Goal: Information Seeking & Learning: Compare options

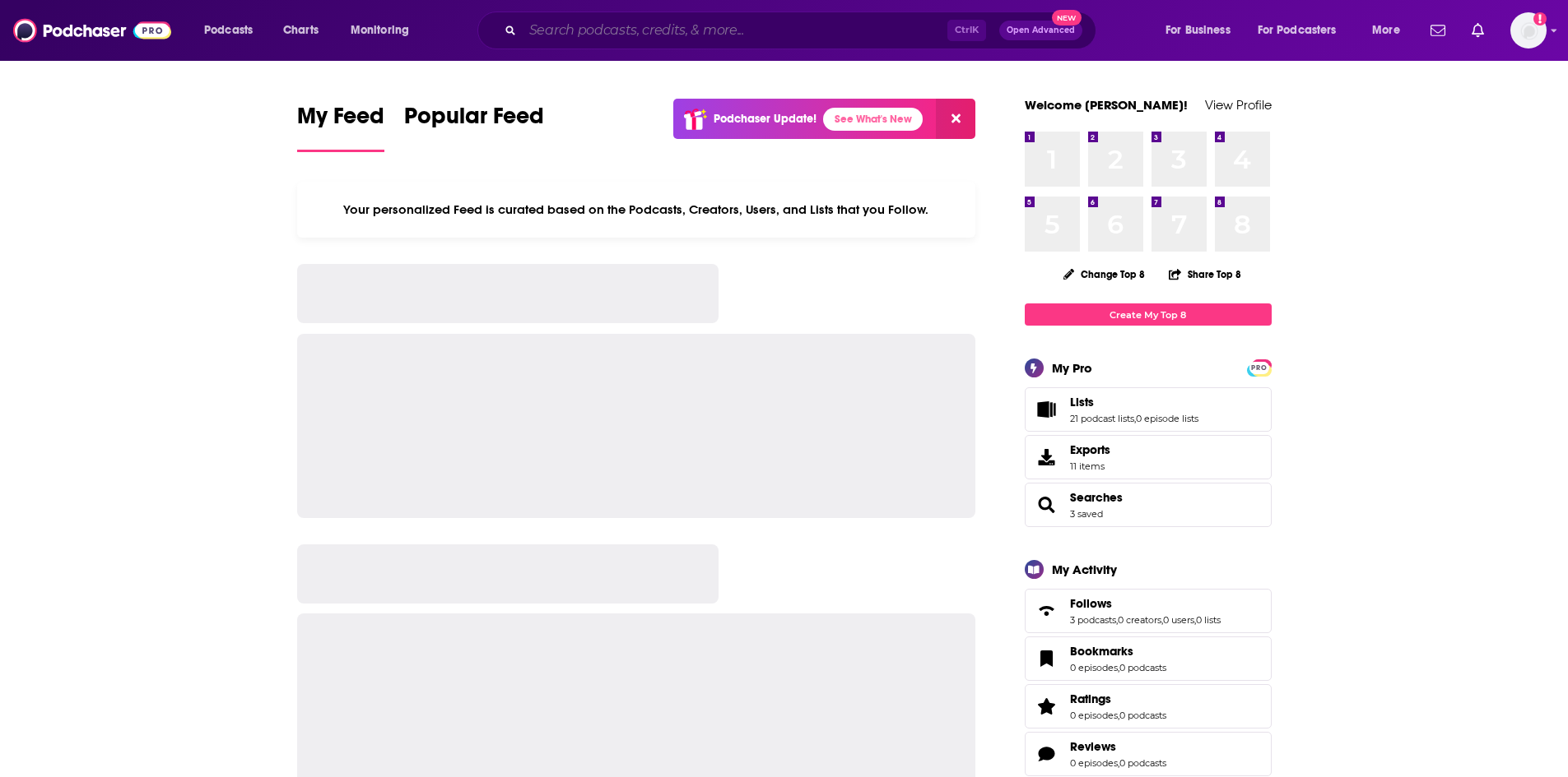
click at [835, 23] on input "Search podcasts, credits, & more..." at bounding box center [735, 30] width 425 height 26
paste input "[PERSON_NAME]"
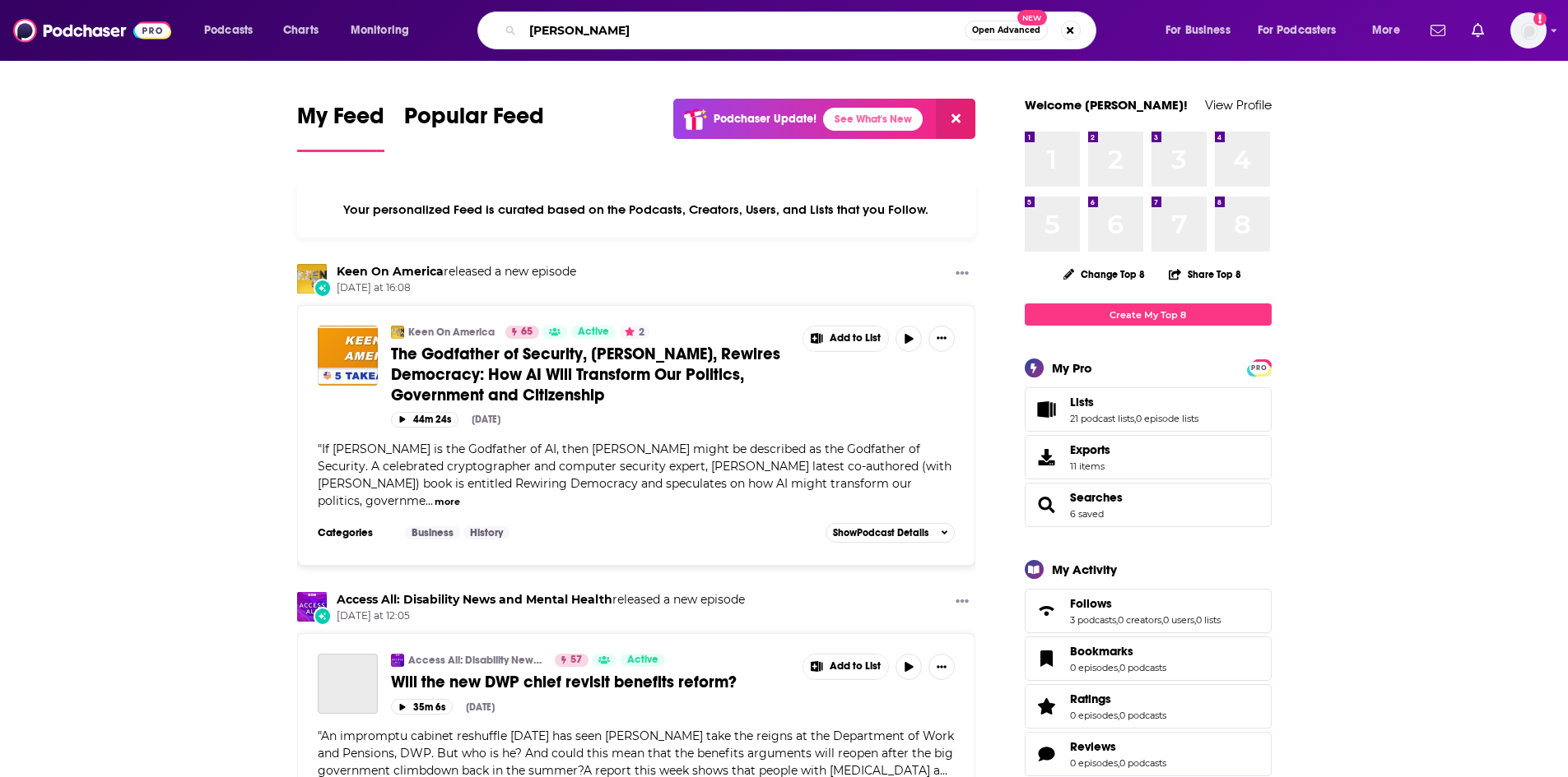
type input "[PERSON_NAME]"
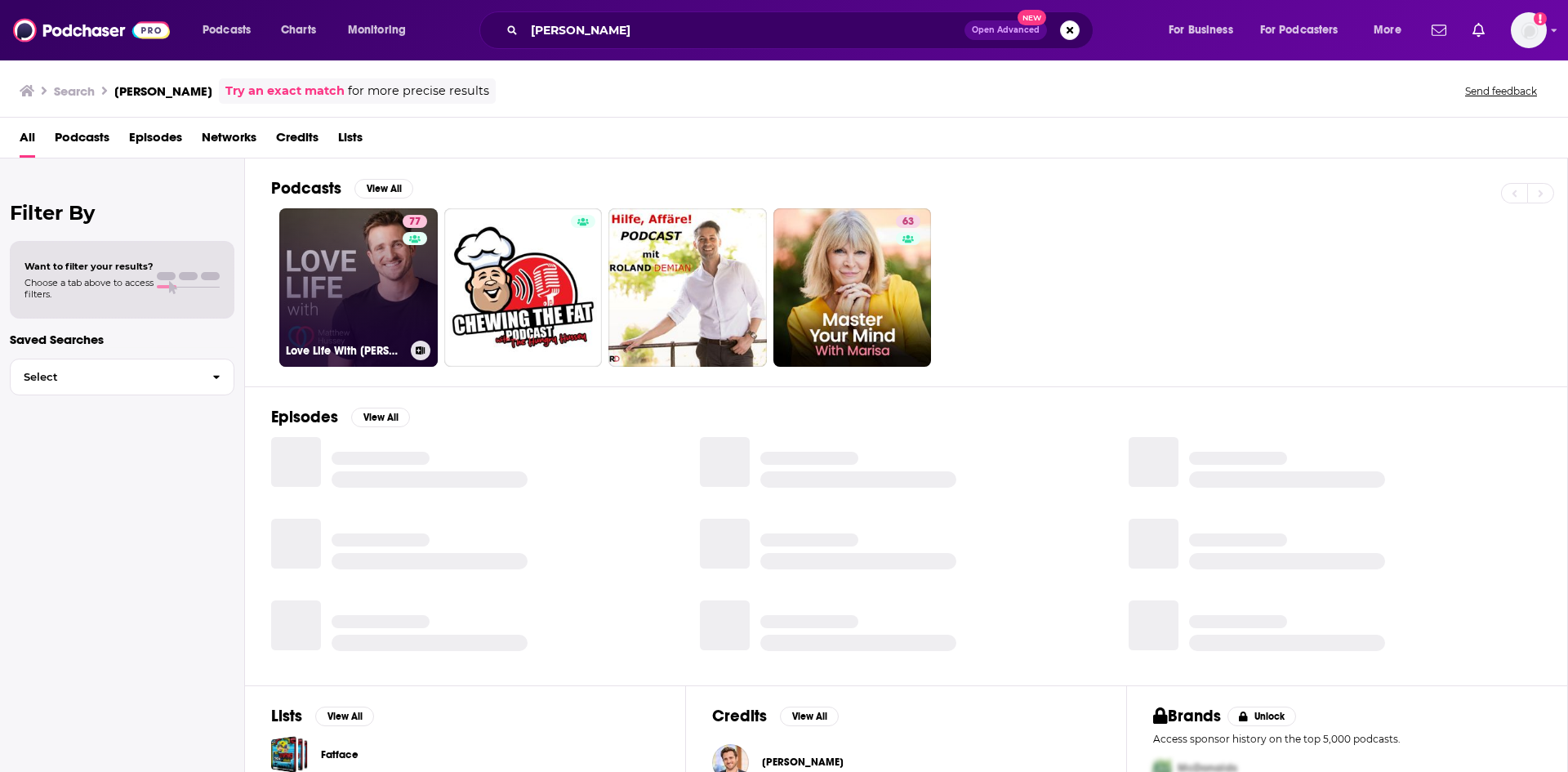
click at [315, 308] on link "77 Love Life With [PERSON_NAME]" at bounding box center [359, 288] width 159 height 159
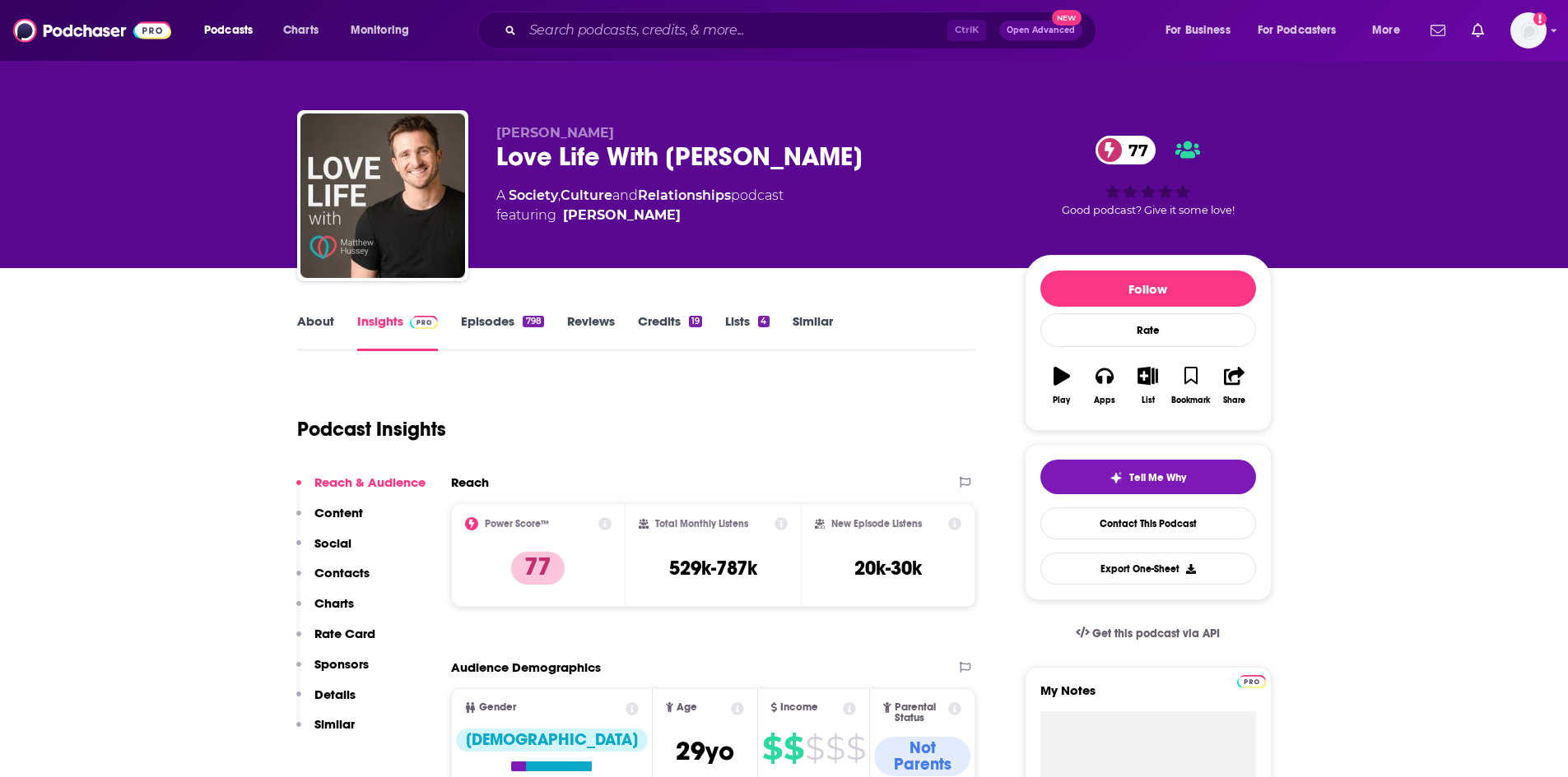
drag, startPoint x: 497, startPoint y: 158, endPoint x: 883, endPoint y: 145, distance: 386.2
click at [883, 145] on div "Love Life With [PERSON_NAME] 77" at bounding box center [747, 156] width 502 height 32
copy h2 "Love Life With [PERSON_NAME]"
drag, startPoint x: 752, startPoint y: 562, endPoint x: 717, endPoint y: 562, distance: 35.0
click at [717, 562] on h3 "529k-787k" at bounding box center [712, 568] width 88 height 24
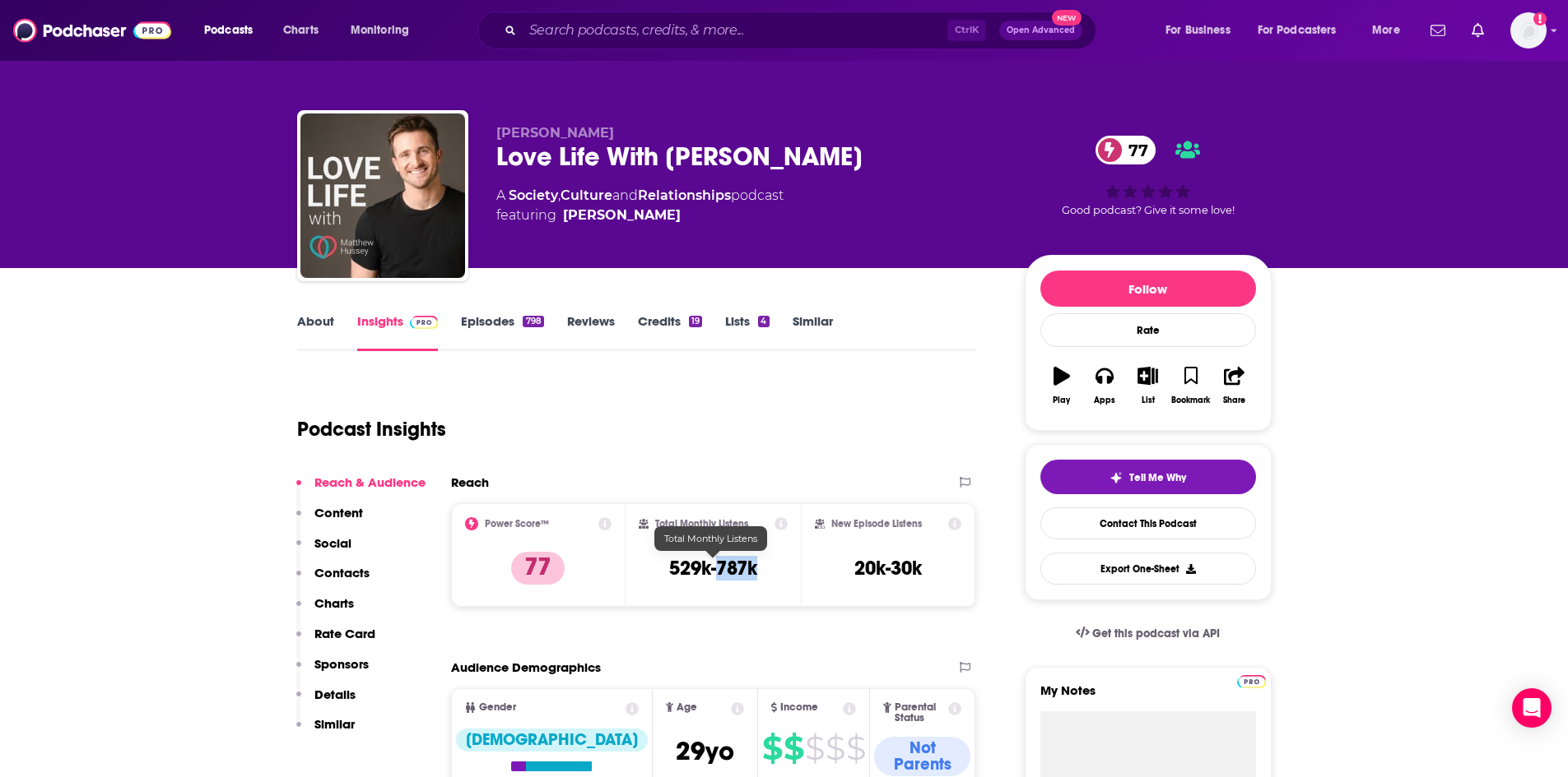
copy h3 "787k"
click at [644, 32] on input "Search podcasts, credits, & more..." at bounding box center [735, 30] width 425 height 26
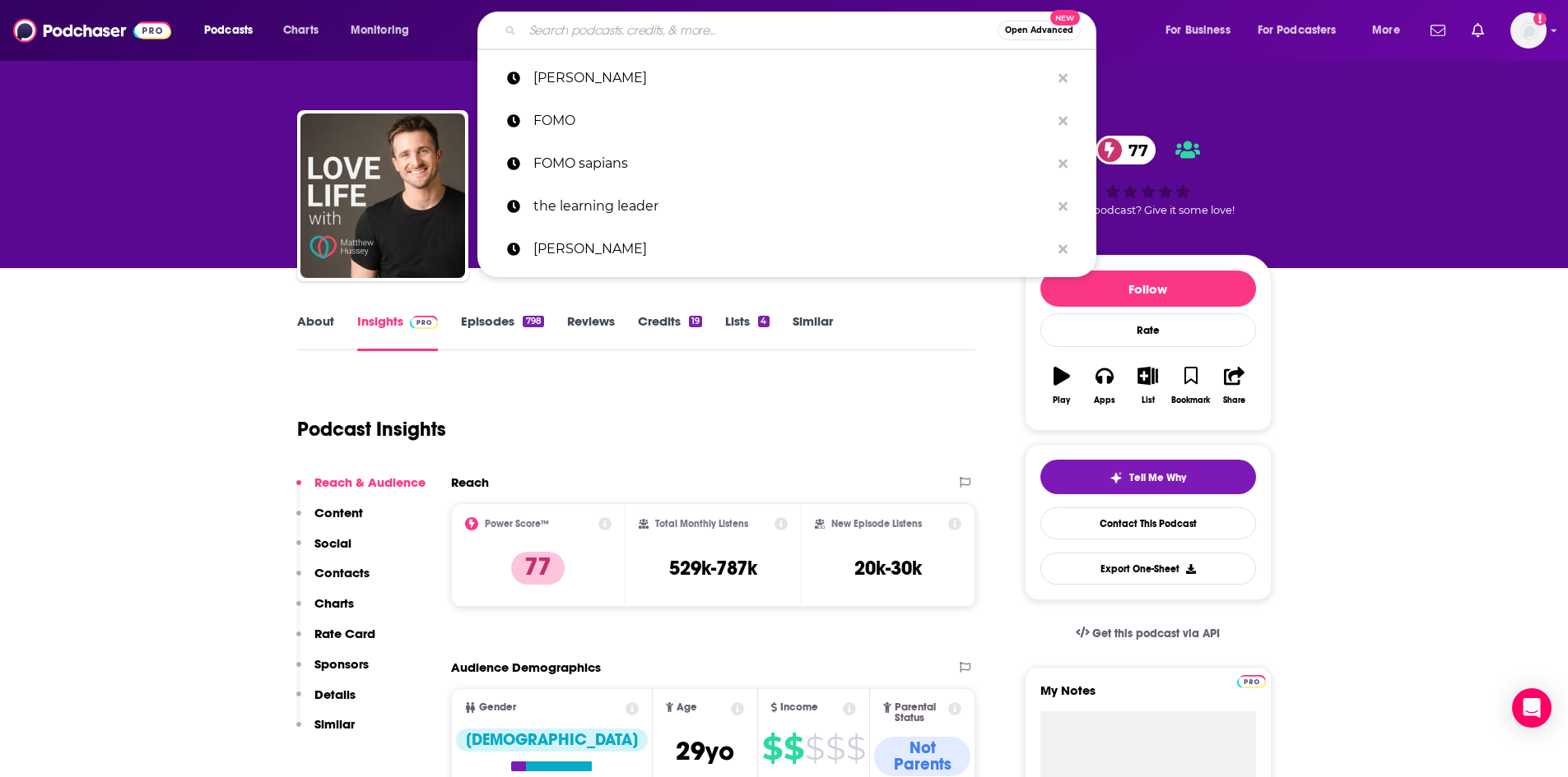
paste input "Something You Should Know."
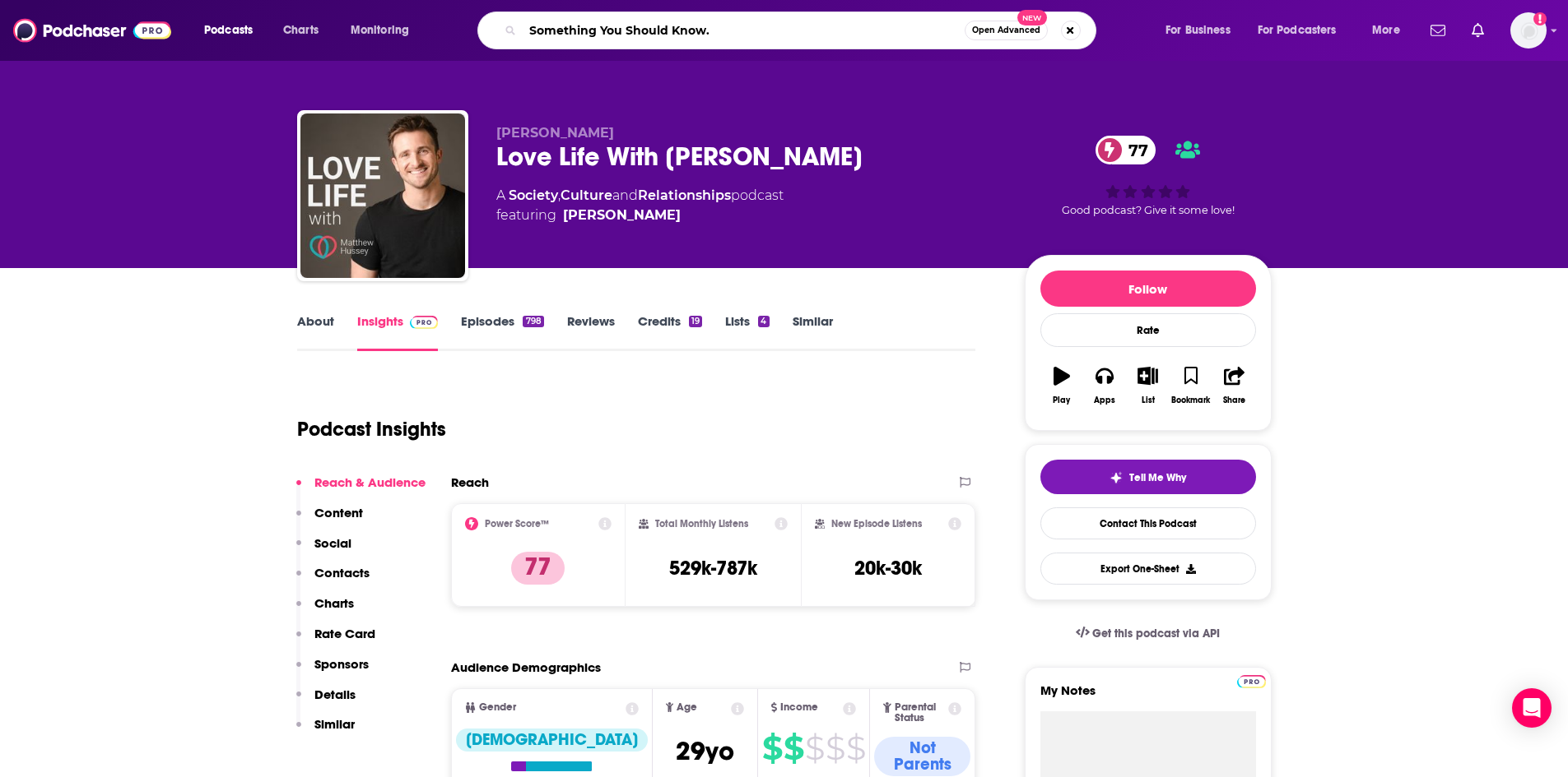
type input "Something You Should Know"
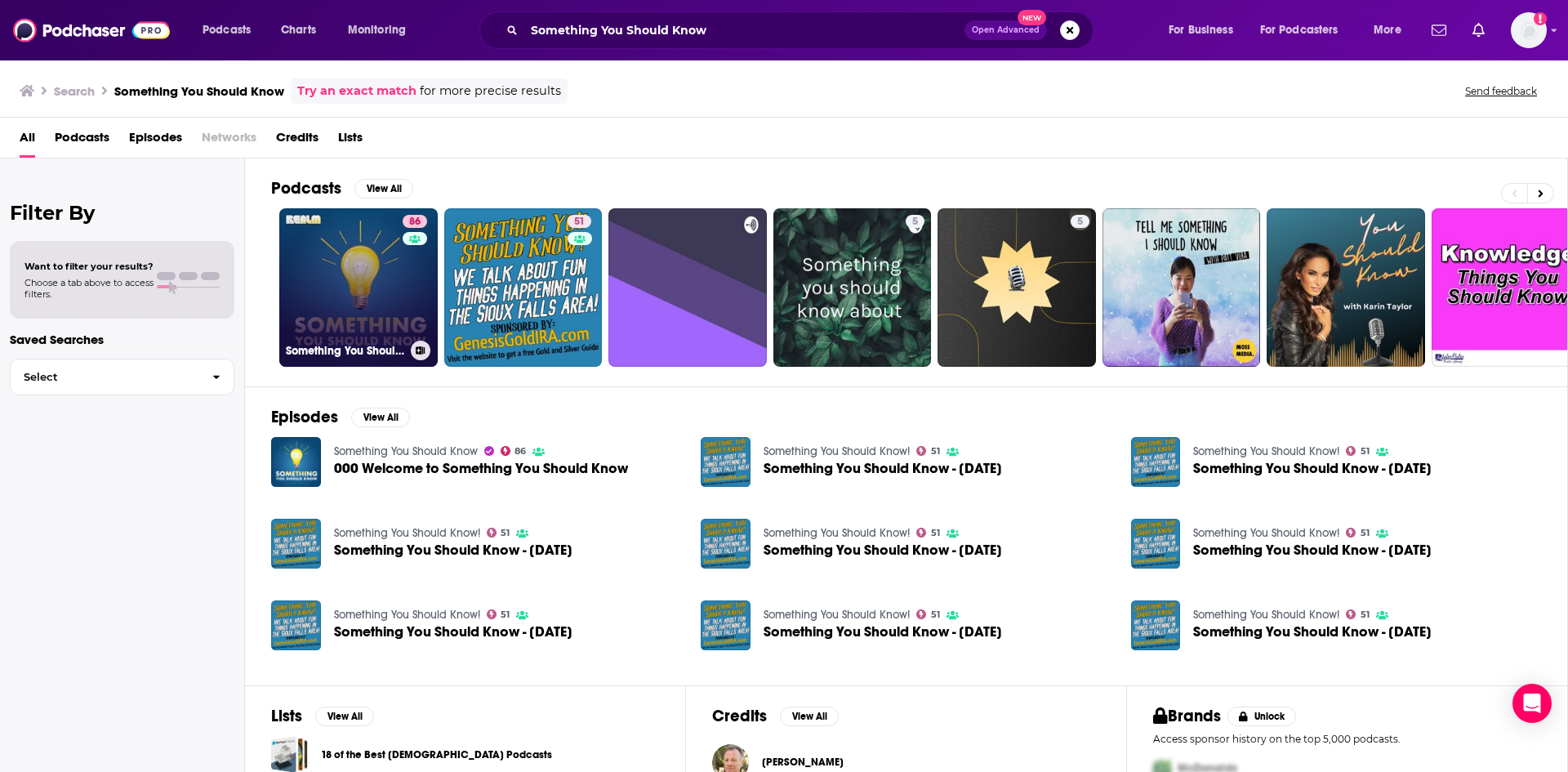
click at [404, 267] on div "86" at bounding box center [416, 278] width 28 height 126
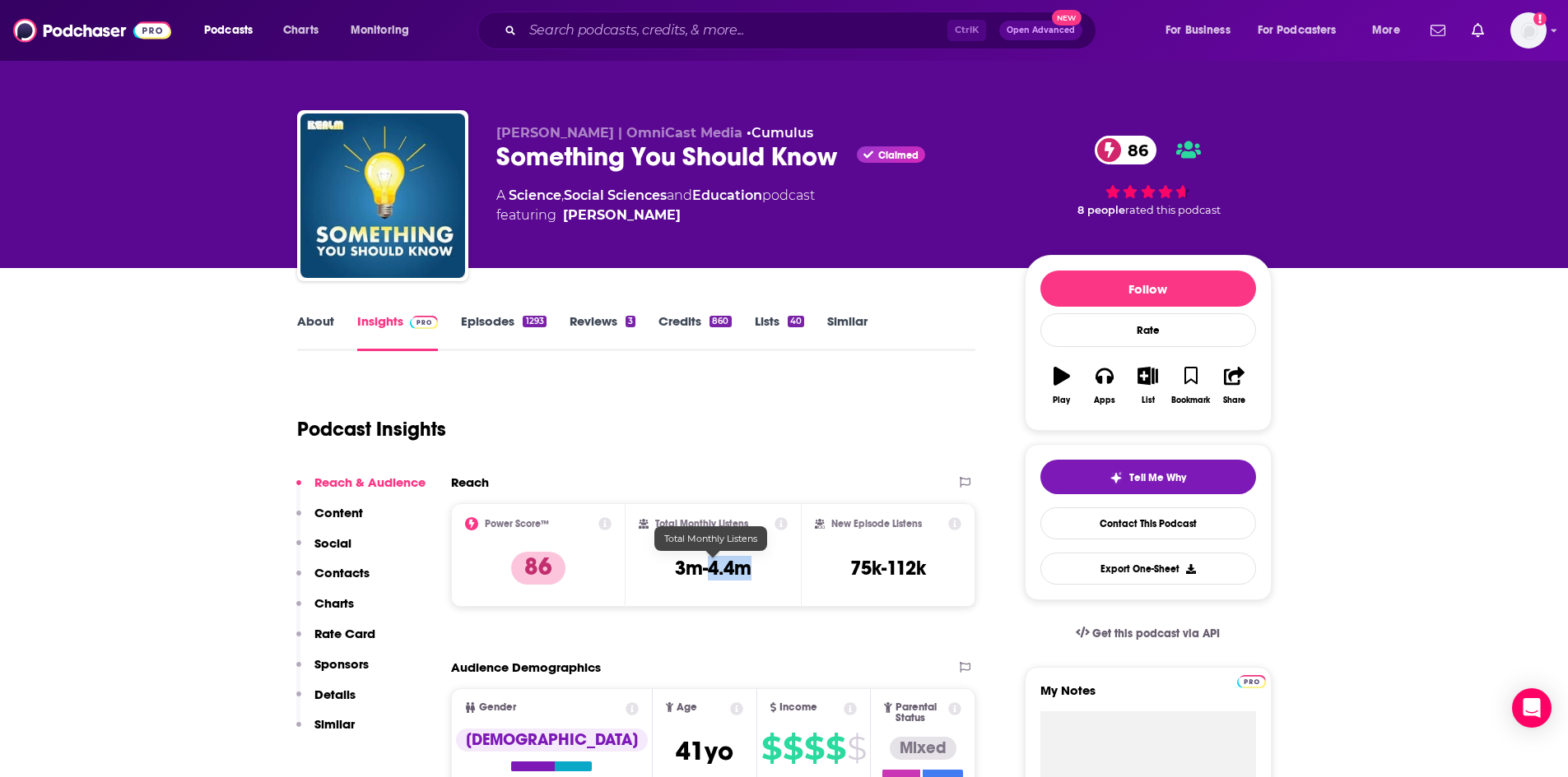
drag, startPoint x: 755, startPoint y: 568, endPoint x: 712, endPoint y: 570, distance: 43.0
click at [712, 570] on div "Total Monthly Listens 3m-4.4m" at bounding box center [712, 555] width 149 height 76
copy h3 "4.4m"
